Goal: Information Seeking & Learning: Learn about a topic

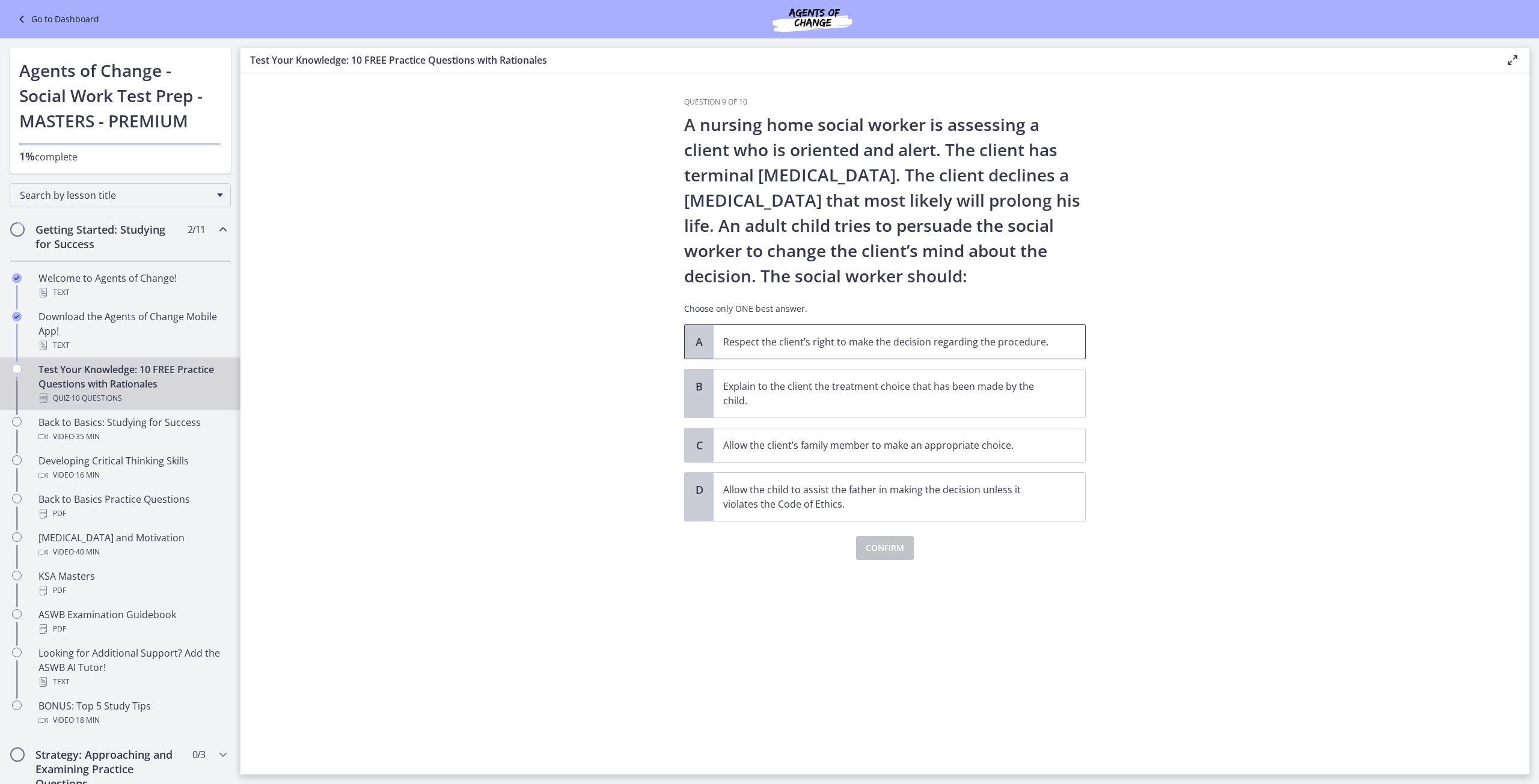
click at [709, 338] on div "A" at bounding box center [699, 341] width 29 height 33
click at [888, 552] on span "Confirm" at bounding box center [885, 548] width 39 height 14
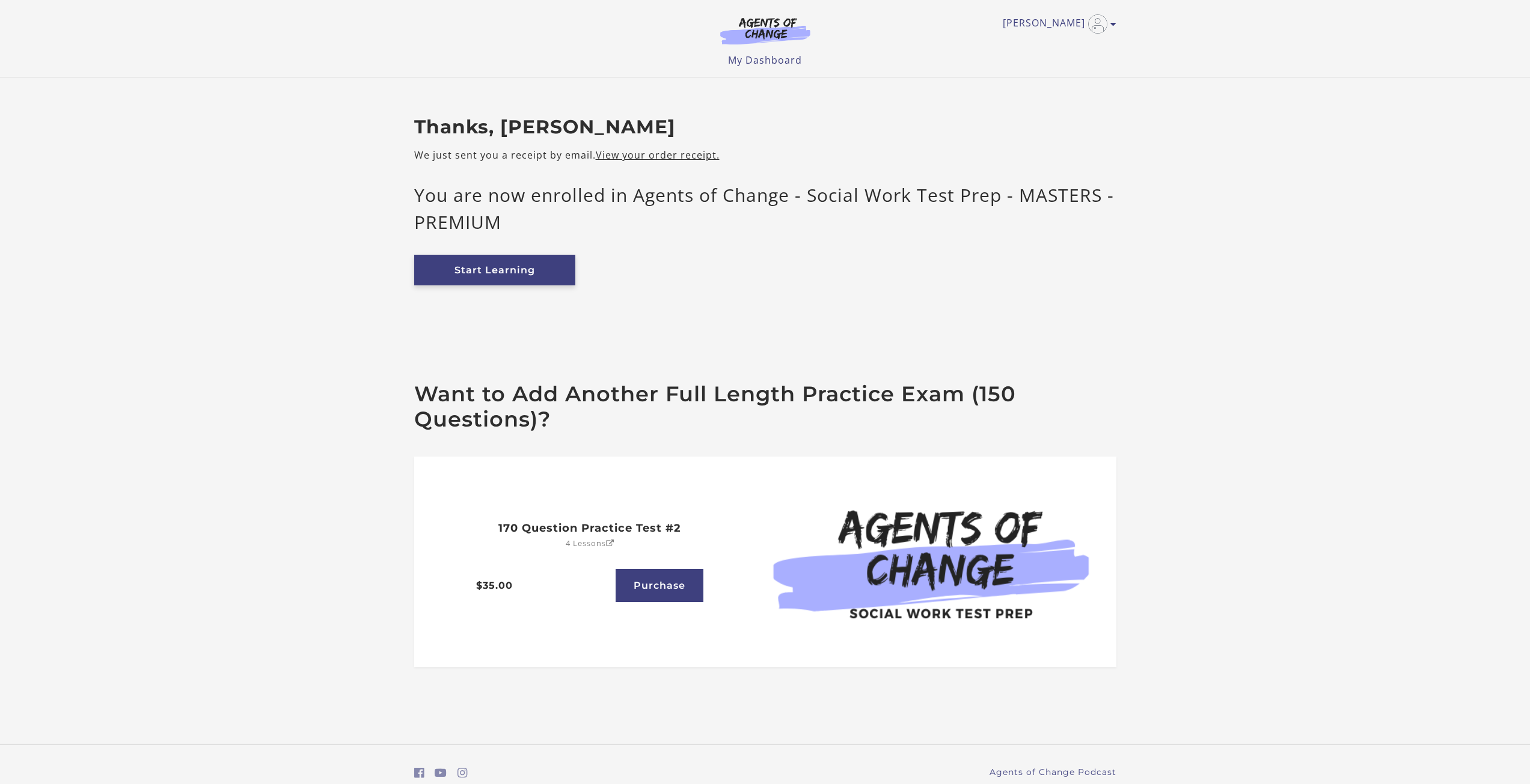
click at [488, 267] on link "Start Learning" at bounding box center [494, 270] width 161 height 31
